Goal: Navigation & Orientation: Find specific page/section

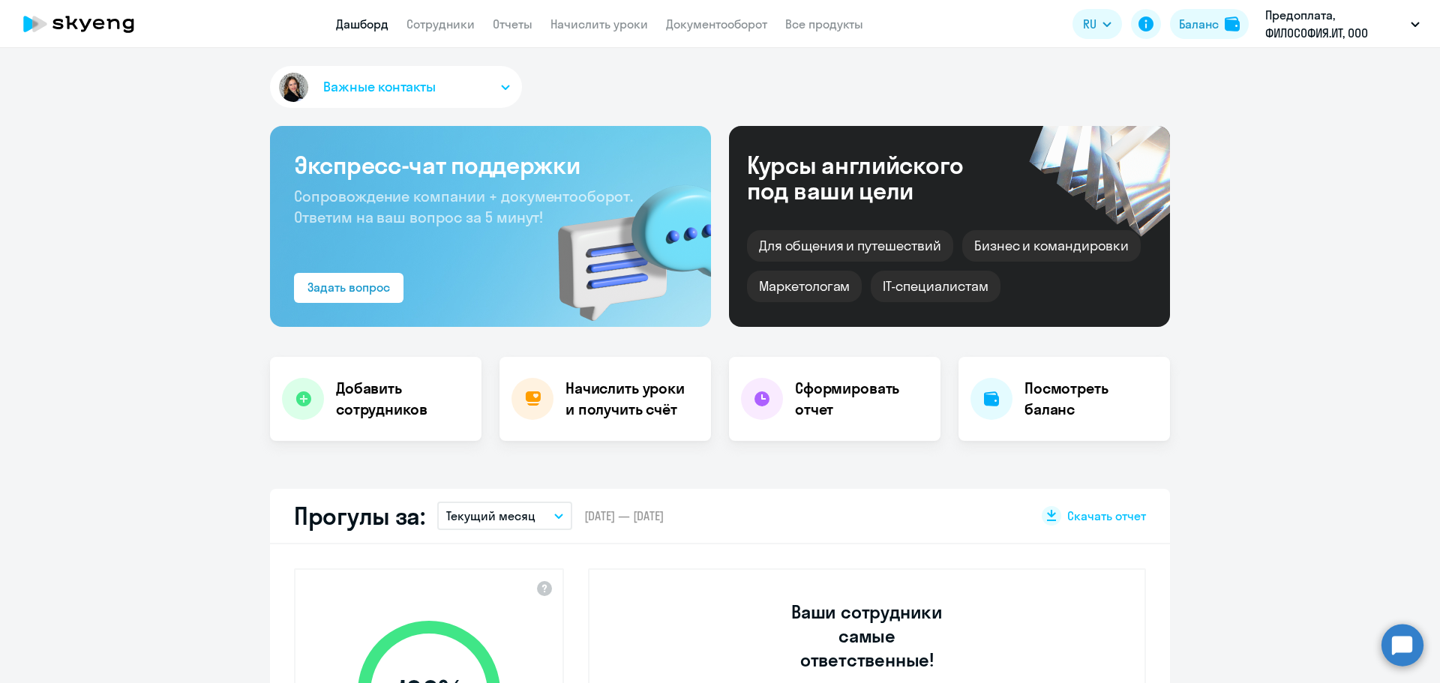
select select "30"
click at [349, 93] on span "Важные контакты" at bounding box center [379, 86] width 112 height 19
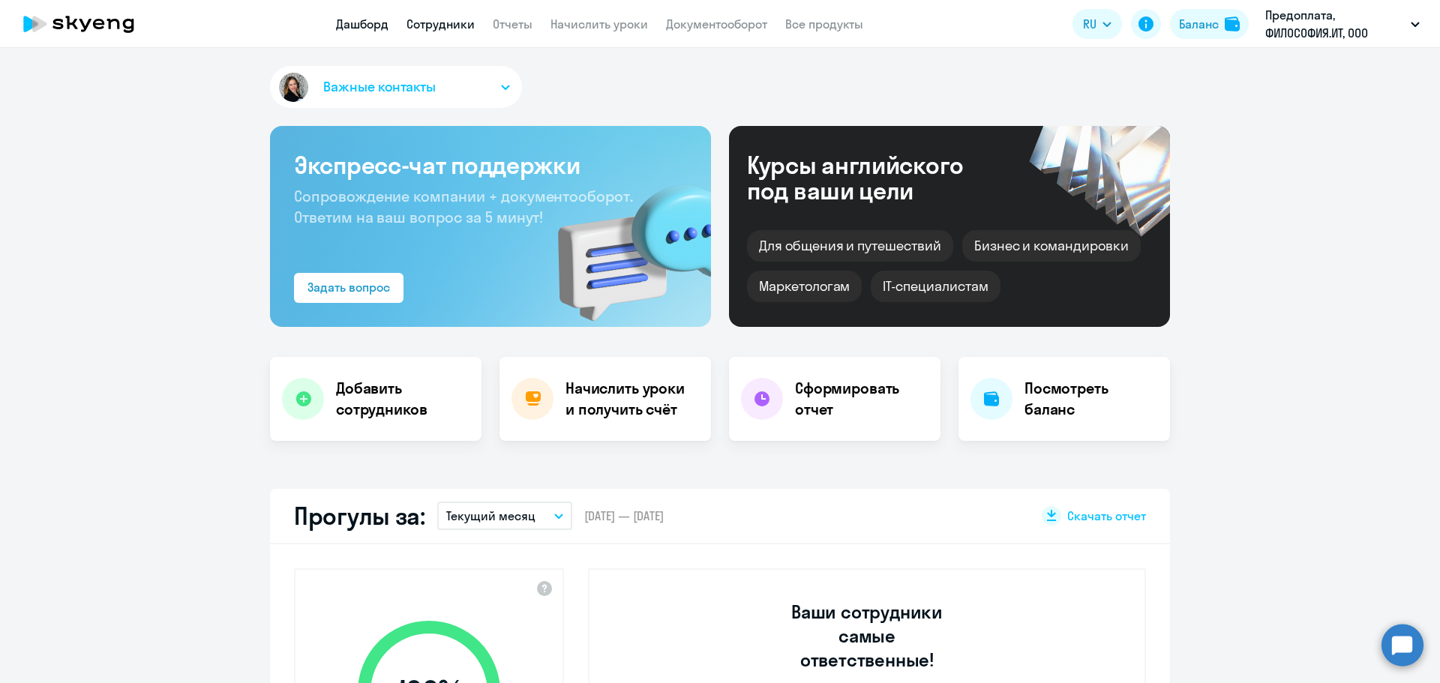
click at [438, 22] on link "Сотрудники" at bounding box center [440, 23] width 68 height 15
select select "30"
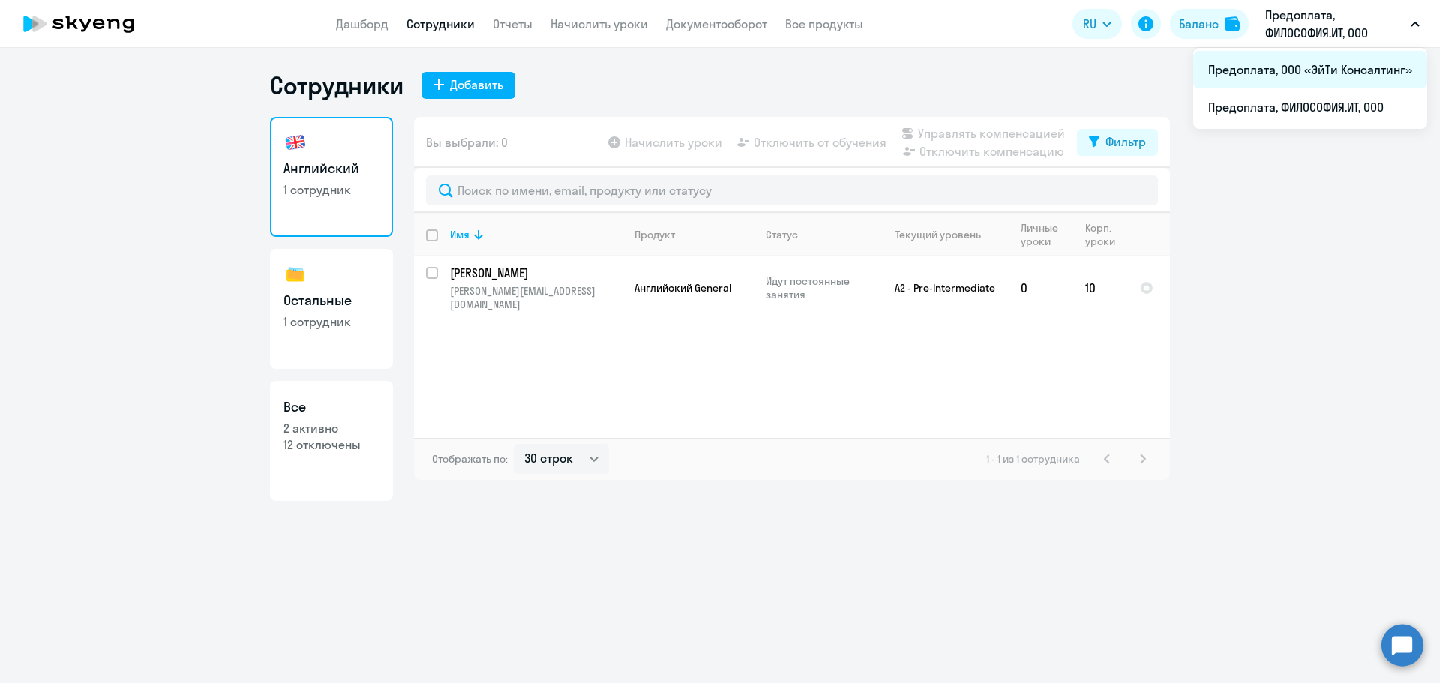
click at [1290, 73] on li "Предоплата, ООО «ЭйТи Консалтинг»" at bounding box center [1310, 69] width 234 height 37
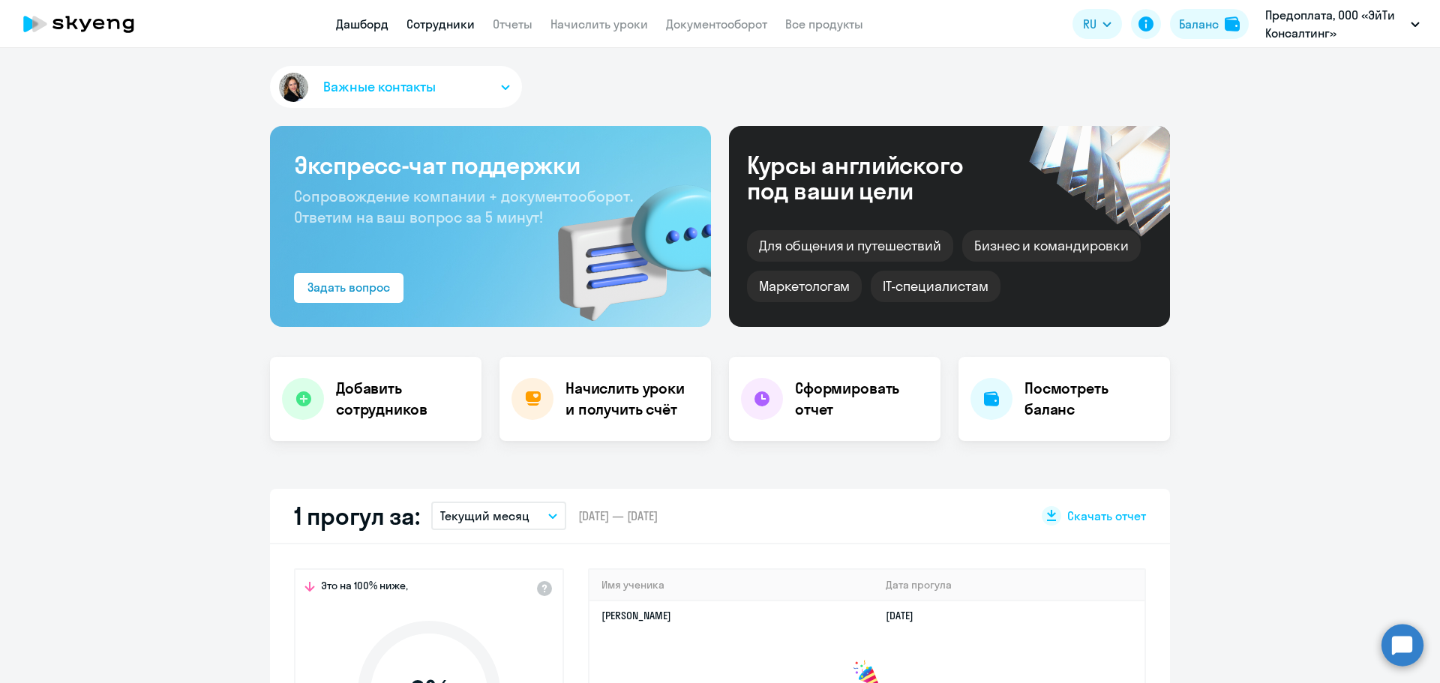
click at [425, 31] on link "Сотрудники" at bounding box center [440, 23] width 68 height 15
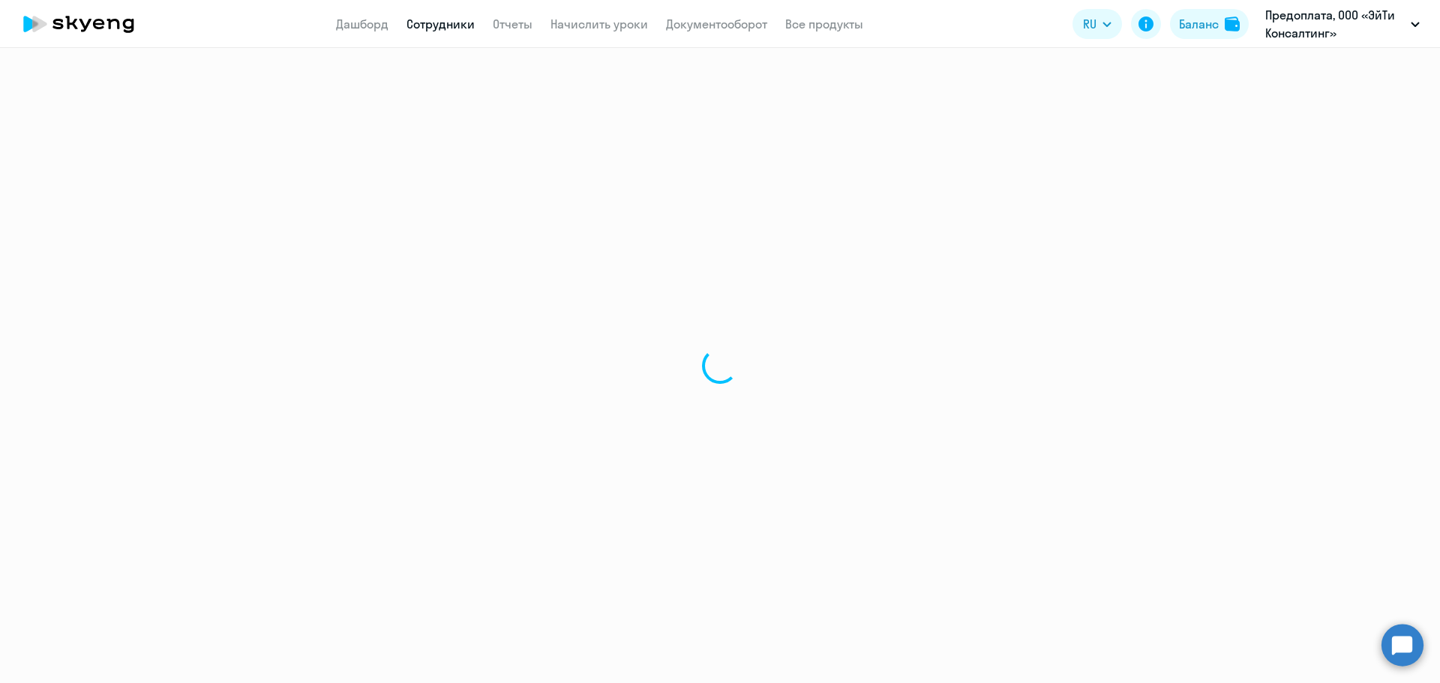
select select "30"
